Goal: Task Accomplishment & Management: Manage account settings

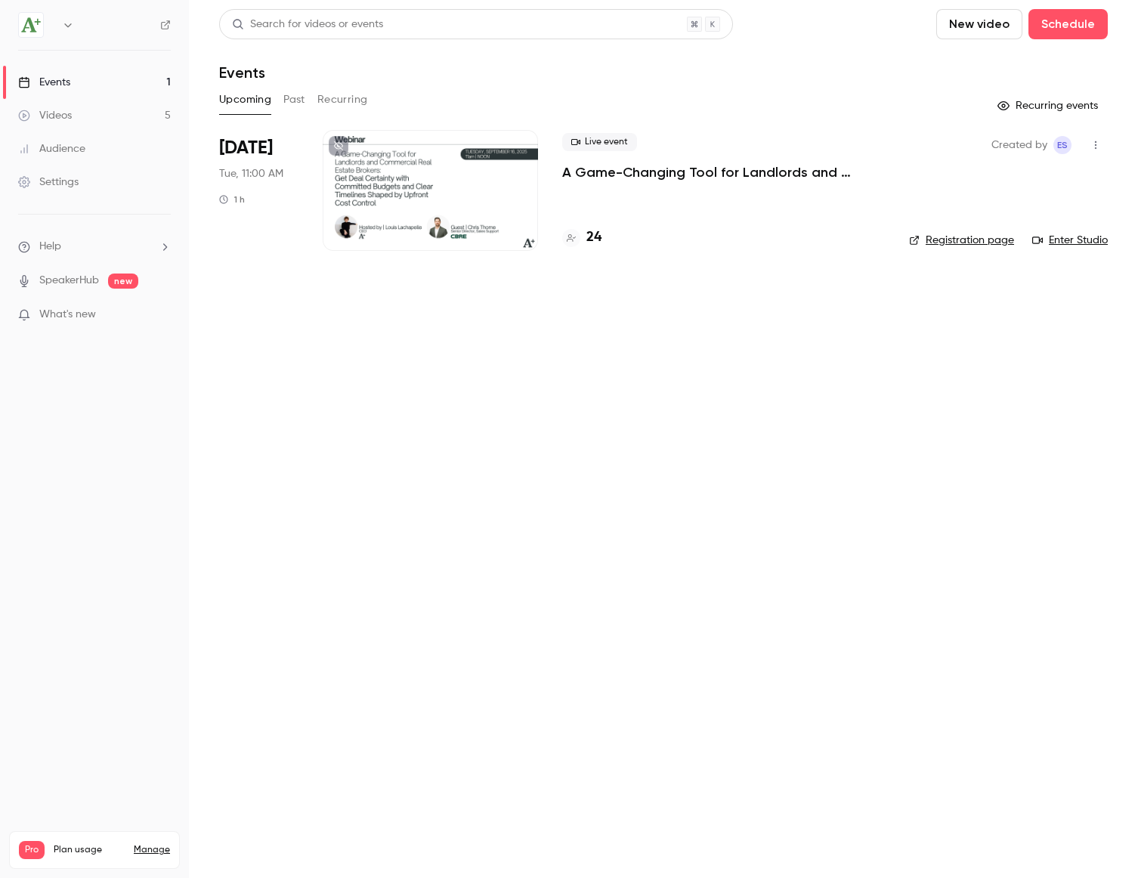
click at [679, 173] on p "A Game-Changing Tool for Landlords and Commercial Real Estate Brokers: Get Deal…" at bounding box center [723, 172] width 323 height 18
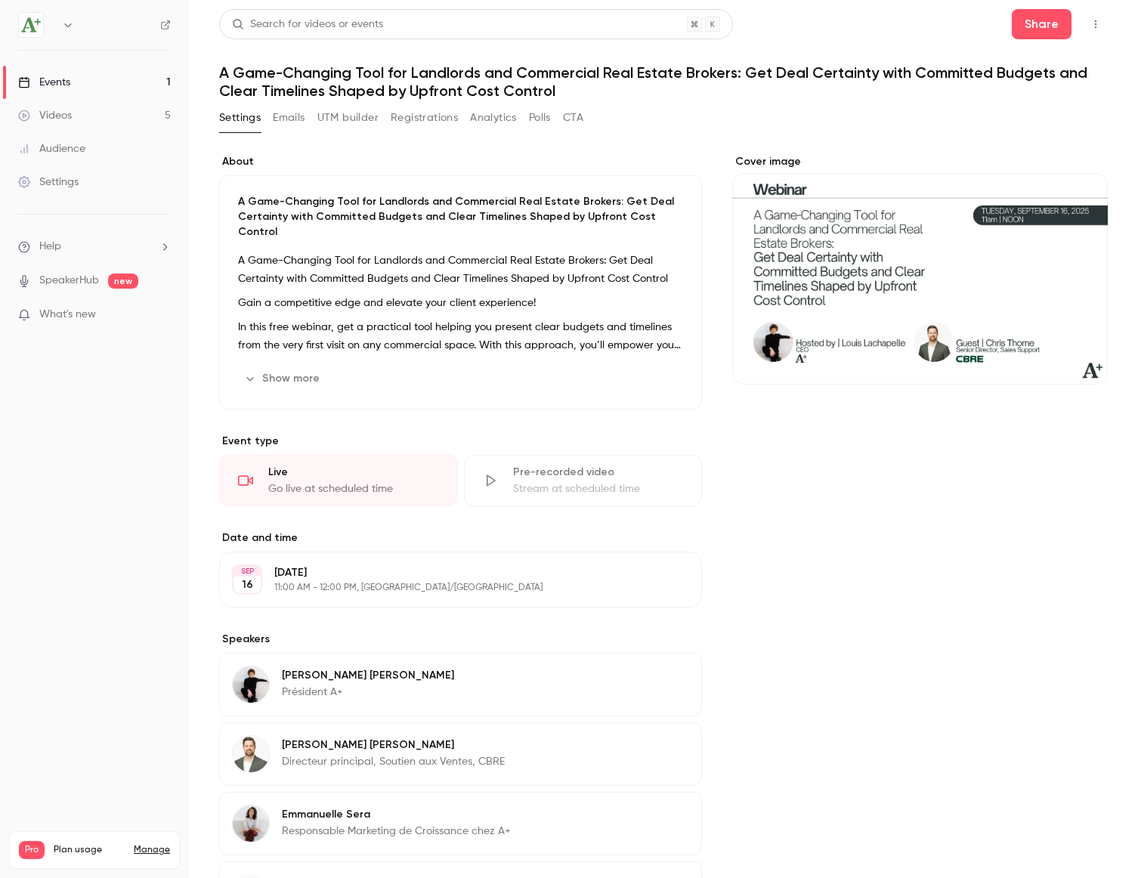
click at [441, 122] on button "Registrations" at bounding box center [424, 118] width 67 height 24
